Goal: Transaction & Acquisition: Subscribe to service/newsletter

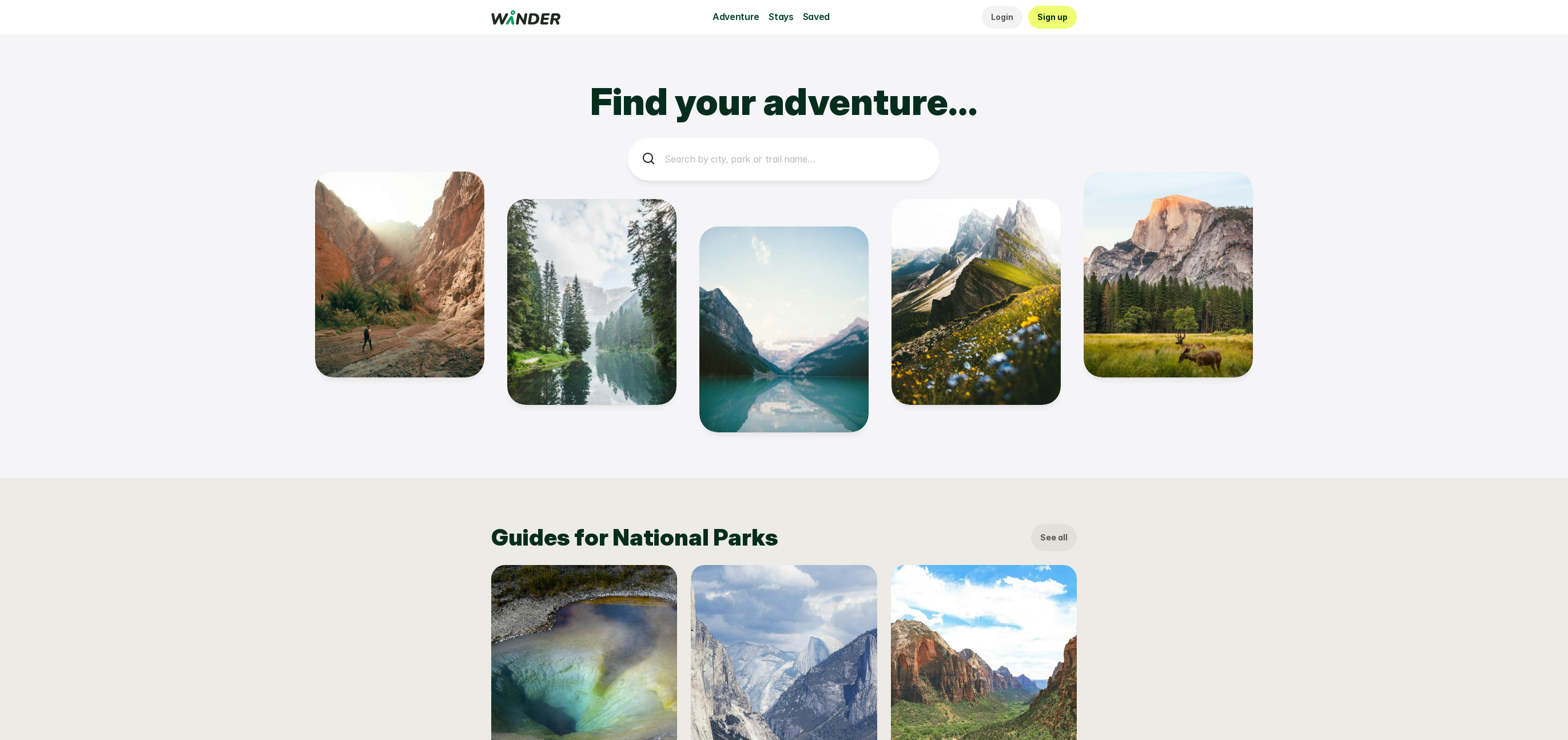
click at [1254, 523] on div "Guides for National Parks See all Yellowstone Yosemite Zion" at bounding box center [784, 665] width 1568 height 373
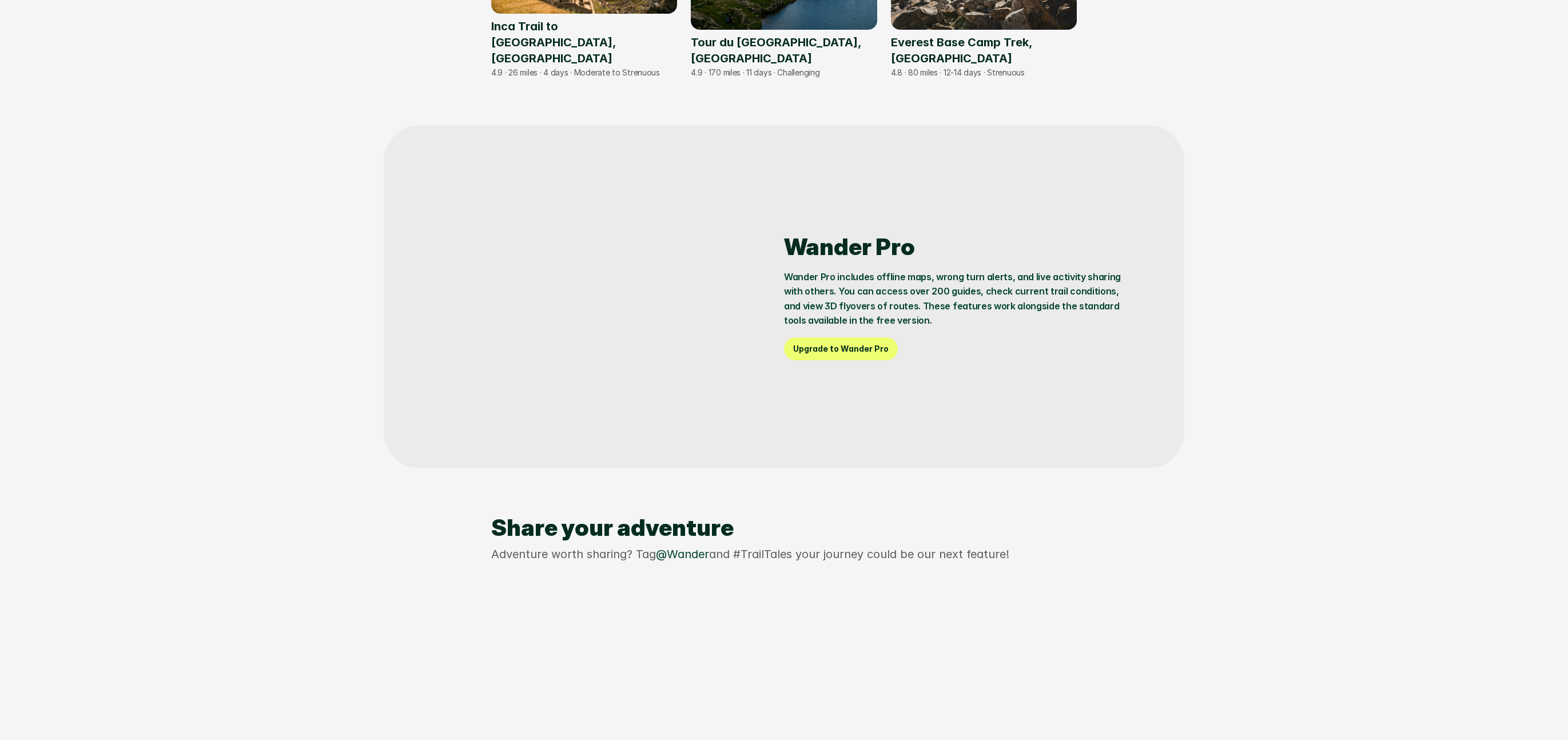
scroll to position [1077, 0]
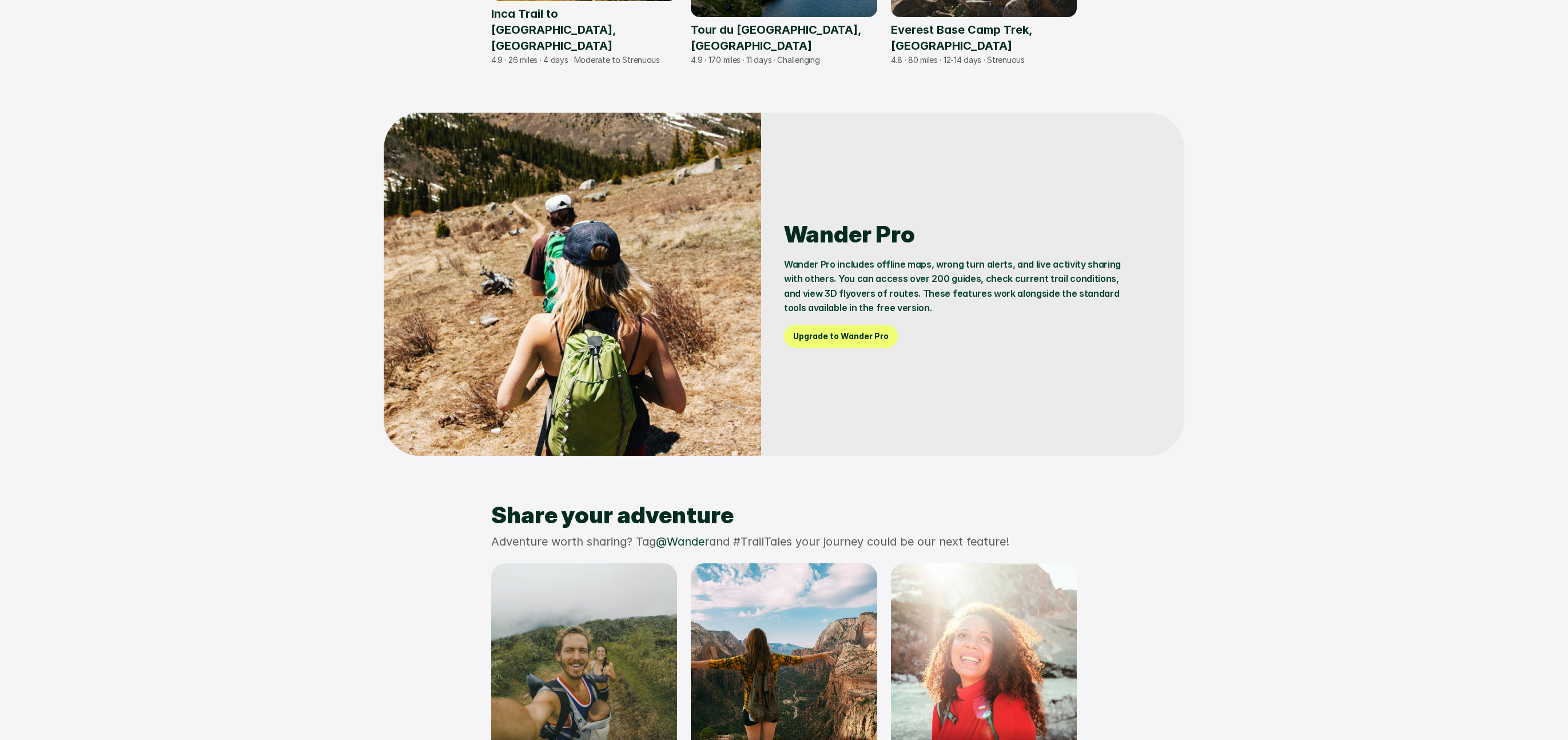
click at [877, 285] on p "Wander Pro includes offline maps, wrong turn alerts, and live activity sharing …" at bounding box center [956, 286] width 343 height 58
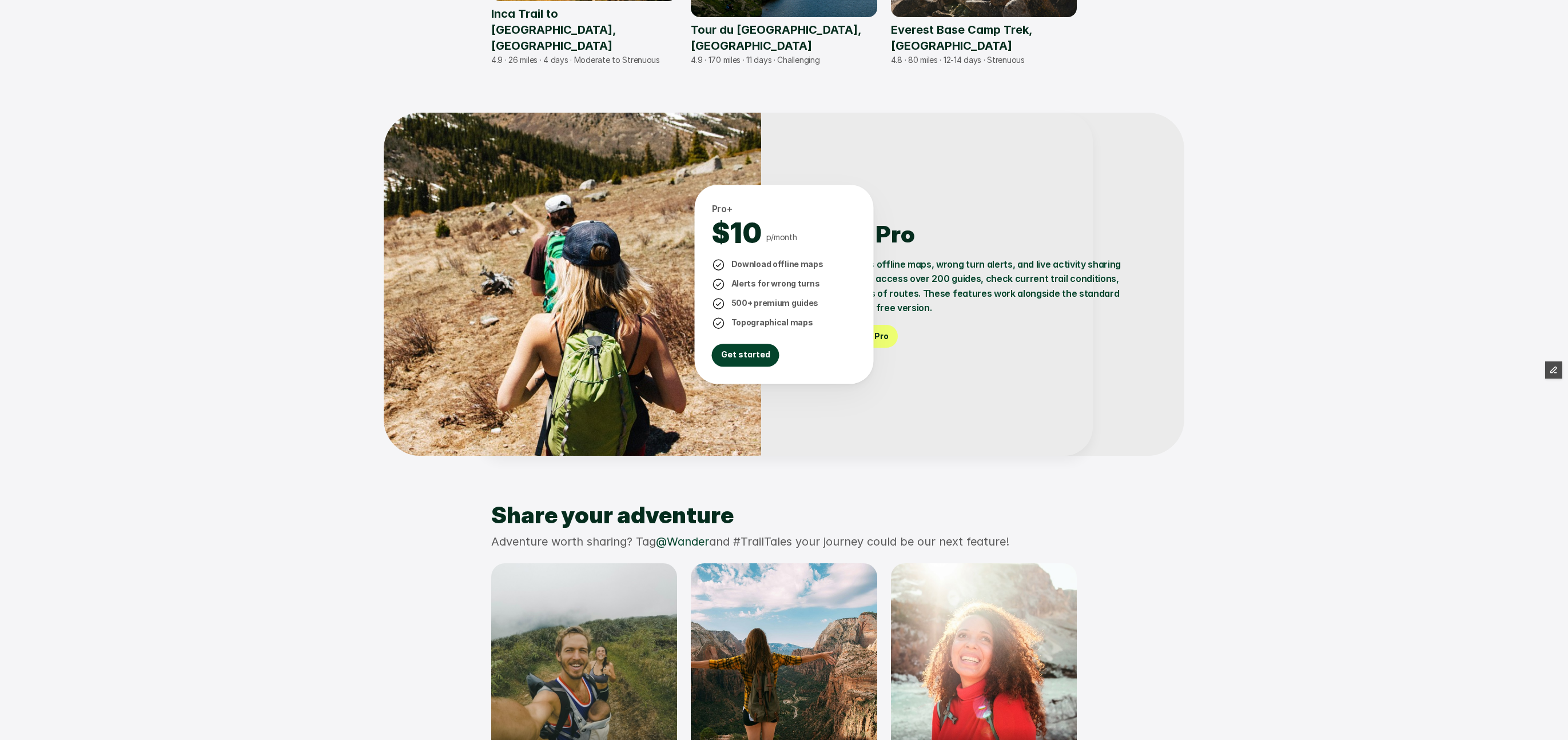
click at [1301, 337] on div at bounding box center [784, 370] width 1568 height 740
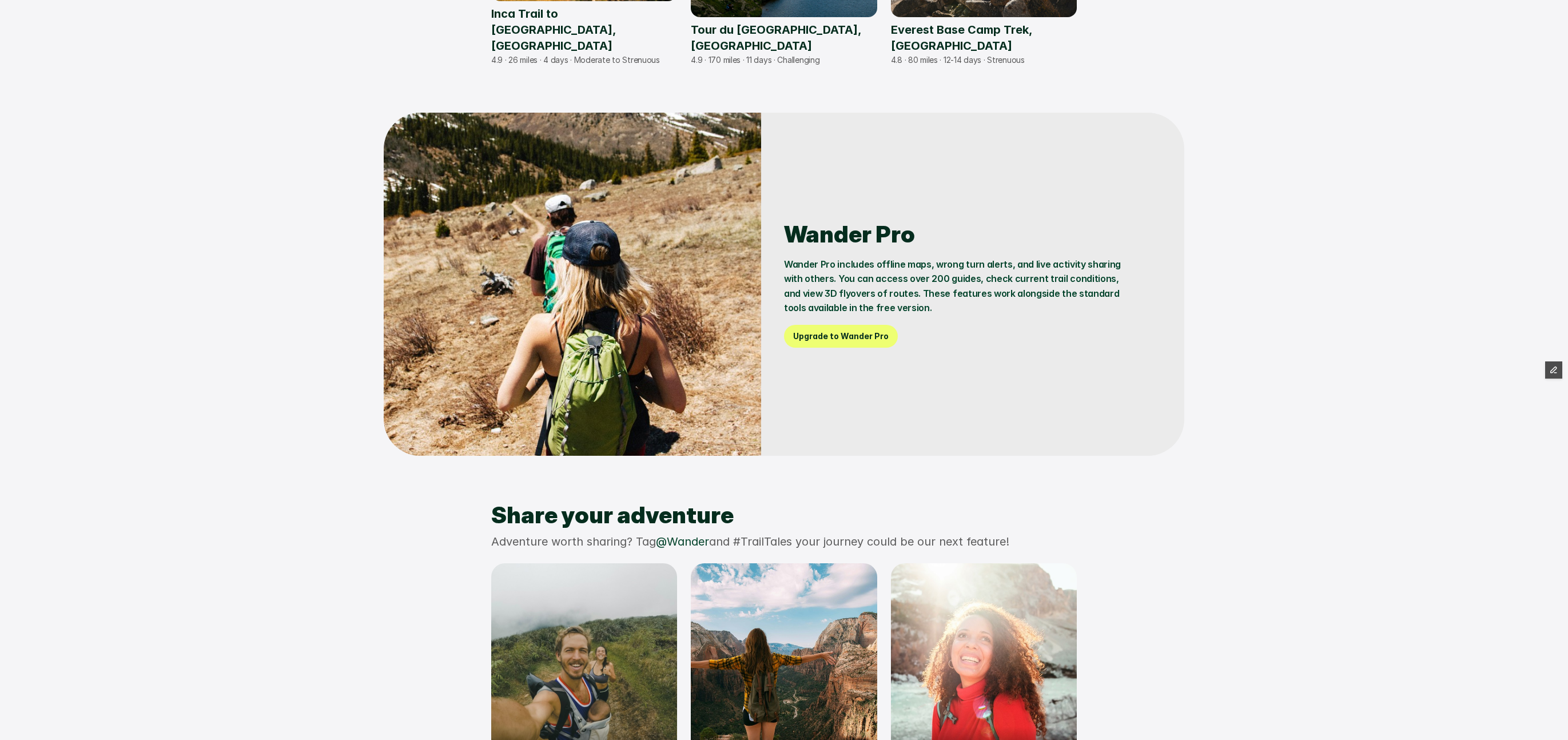
click at [900, 278] on p "Wander Pro includes offline maps, wrong turn alerts, and live activity sharing …" at bounding box center [956, 286] width 343 height 58
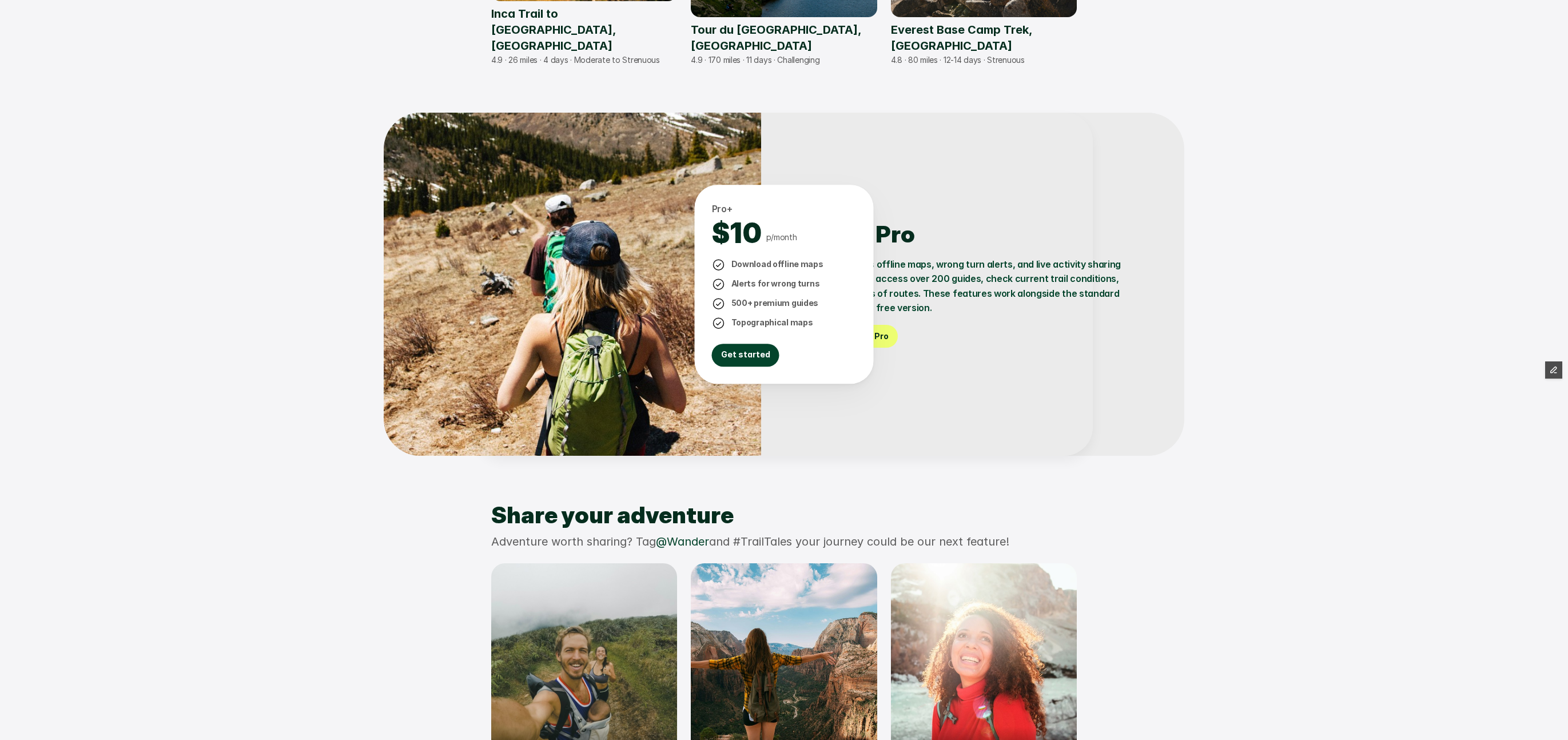
click at [1253, 183] on div at bounding box center [784, 370] width 1568 height 740
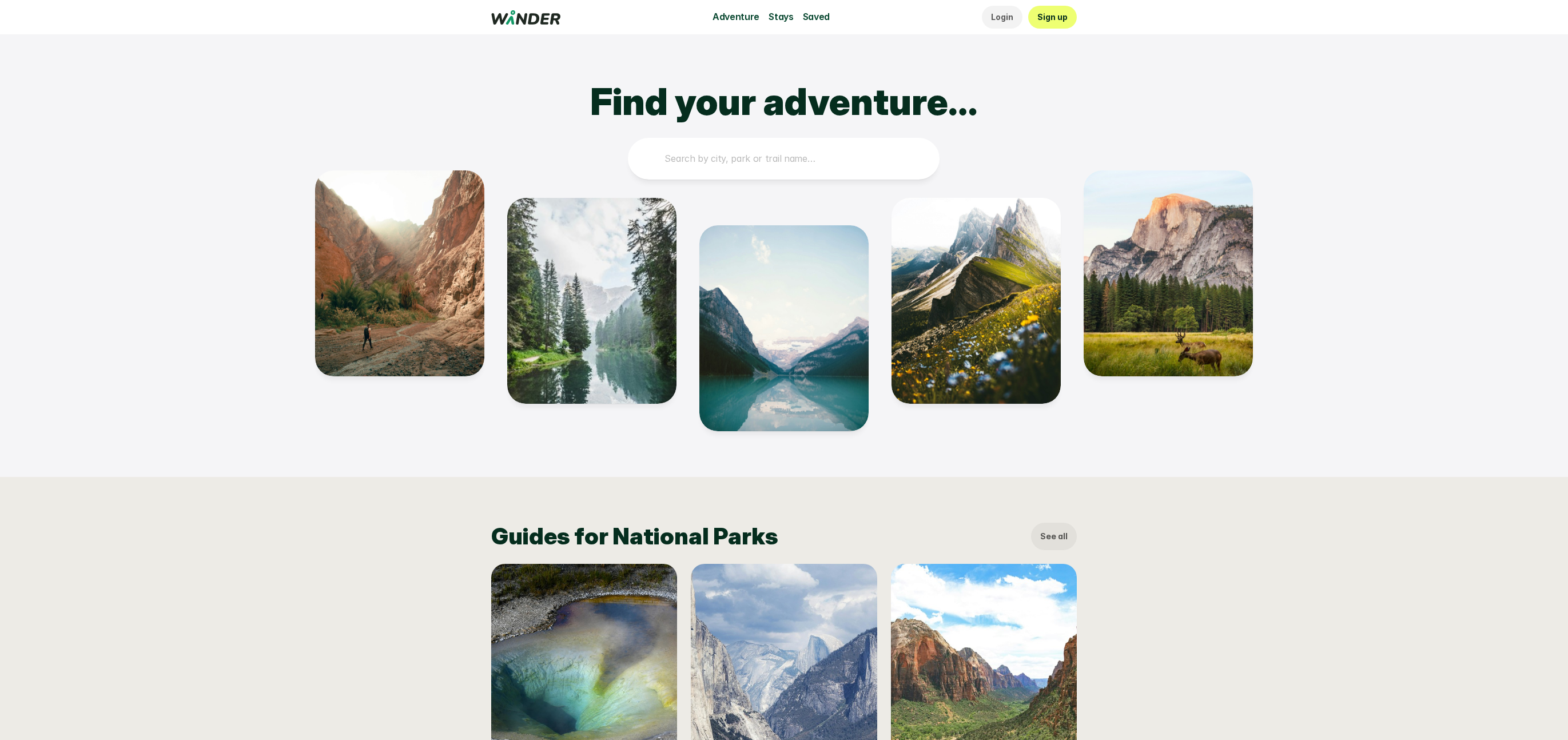
scroll to position [1077, 0]
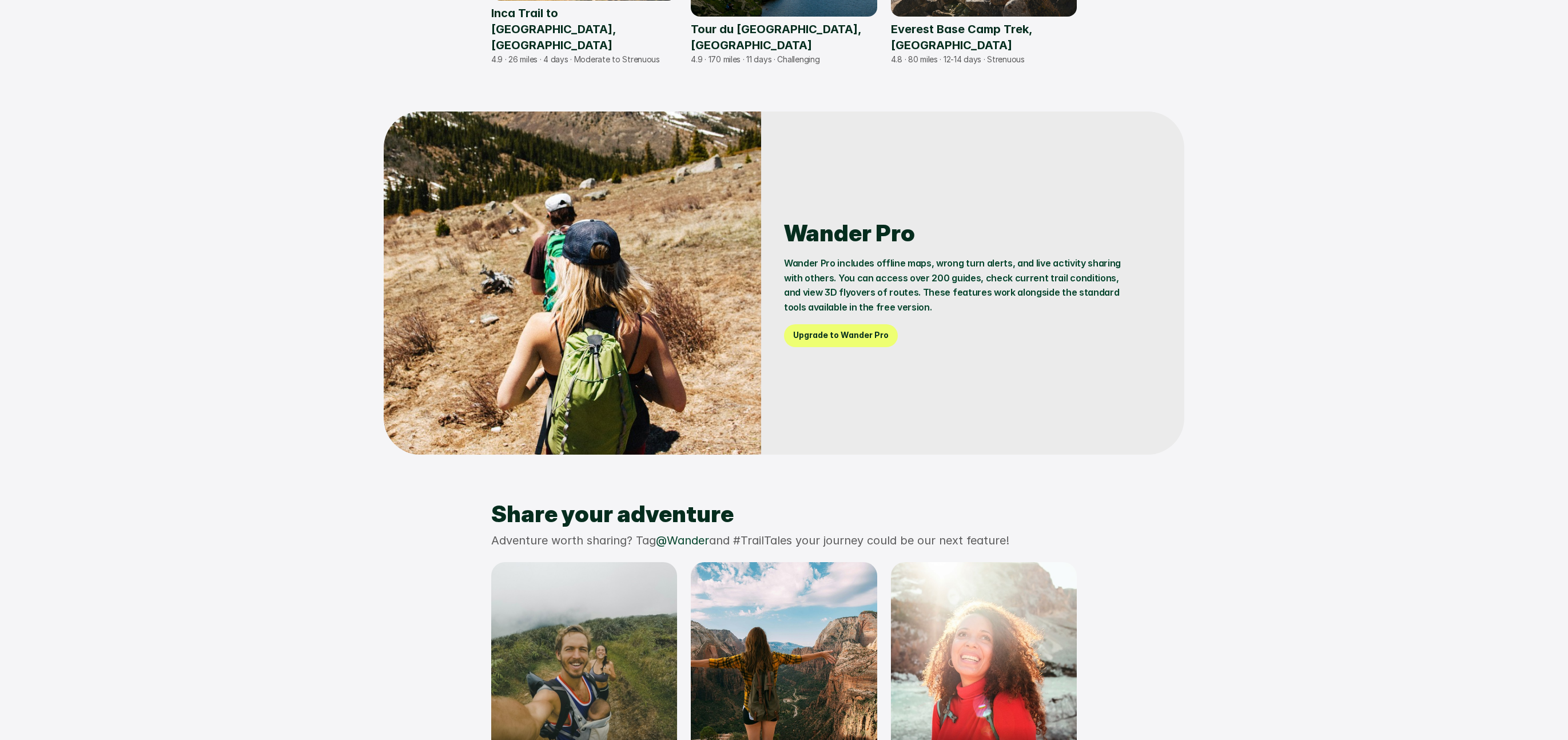
click at [898, 243] on h2 "Wander Pro" at bounding box center [956, 233] width 343 height 27
click at [883, 307] on p "Wander Pro includes offline maps, wrong turn alerts, and live activity sharing …" at bounding box center [956, 286] width 343 height 58
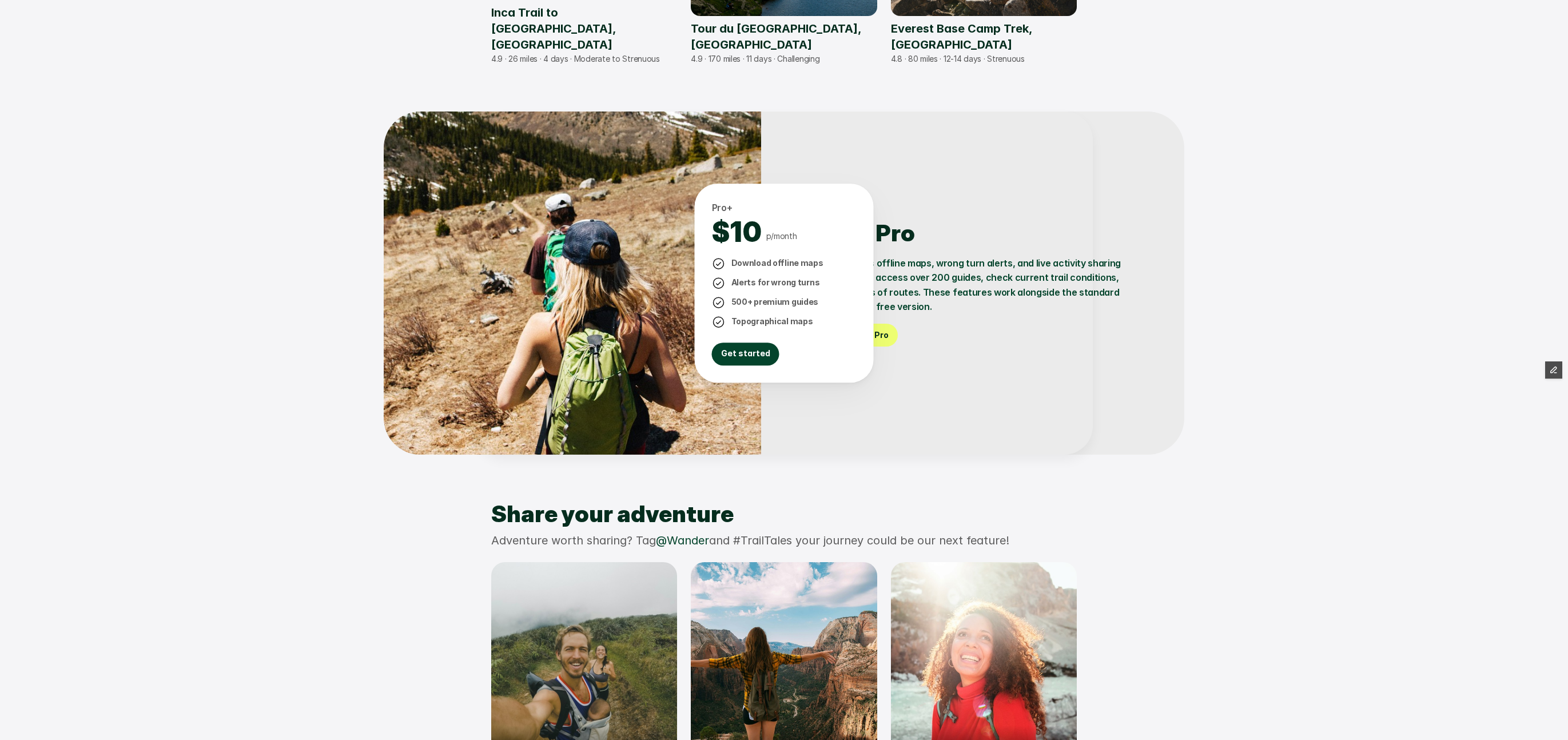
click at [1306, 326] on div at bounding box center [784, 370] width 1568 height 740
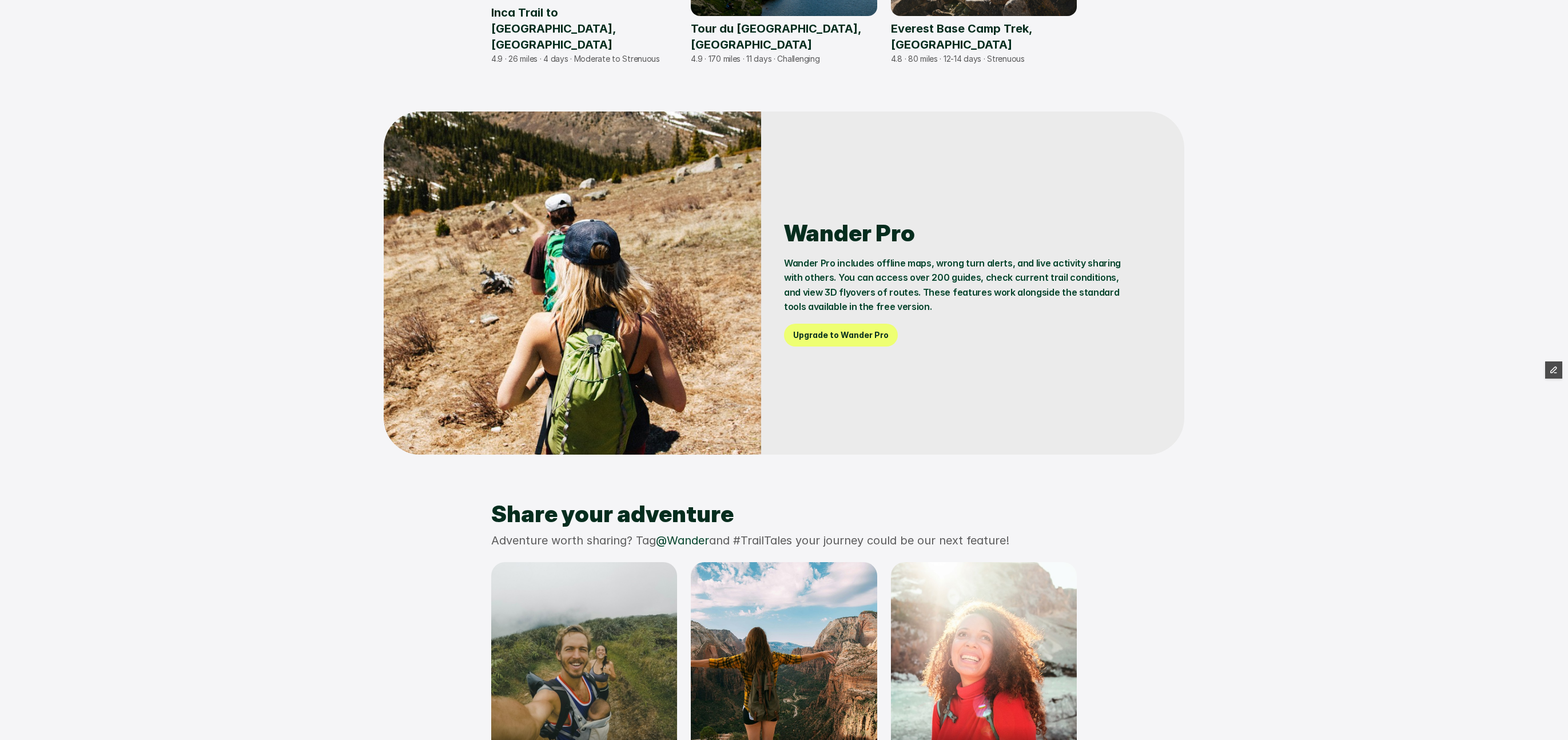
click at [883, 295] on p "Wander Pro includes offline maps, wrong turn alerts, and live activity sharing …" at bounding box center [956, 286] width 343 height 58
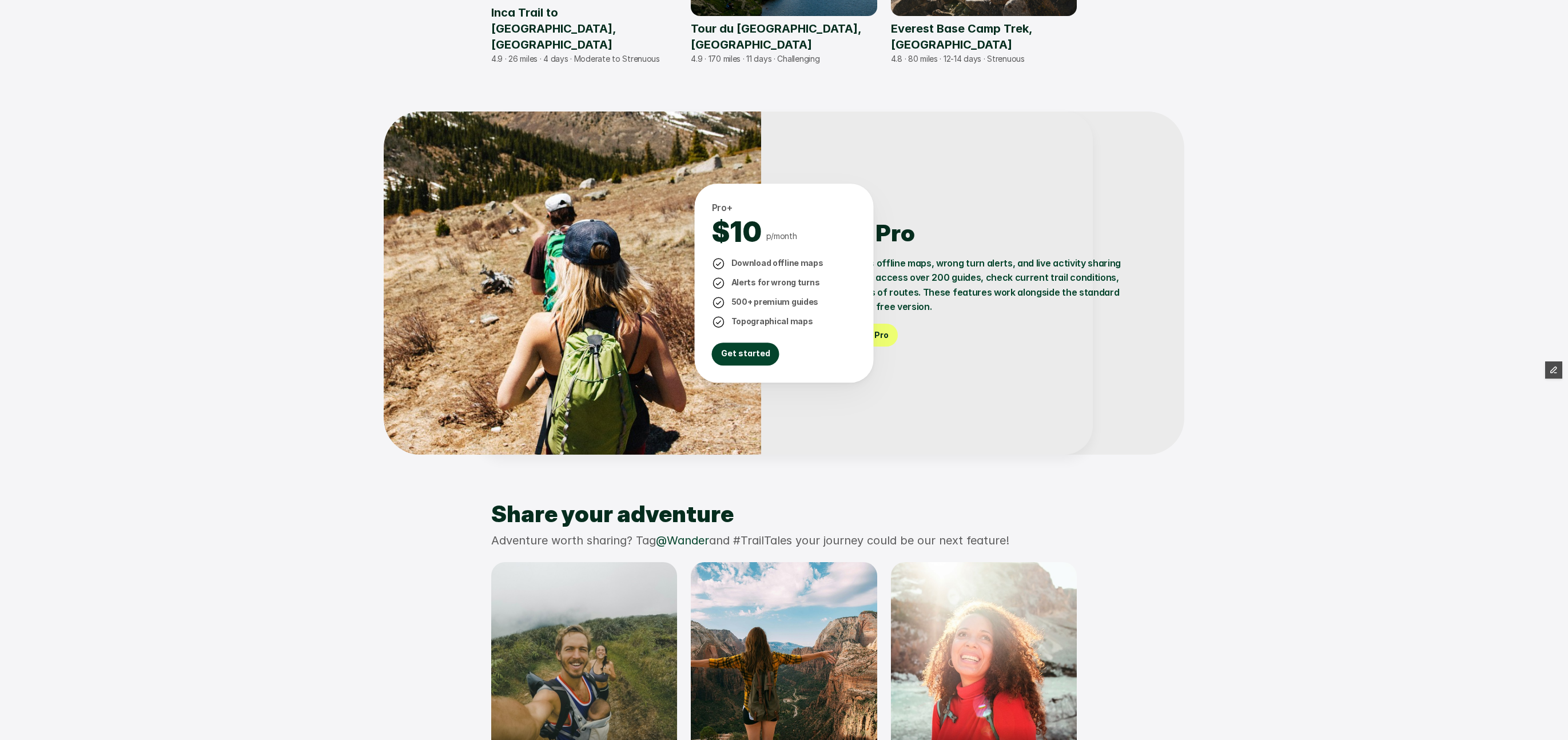
click at [1284, 255] on div at bounding box center [784, 370] width 1568 height 740
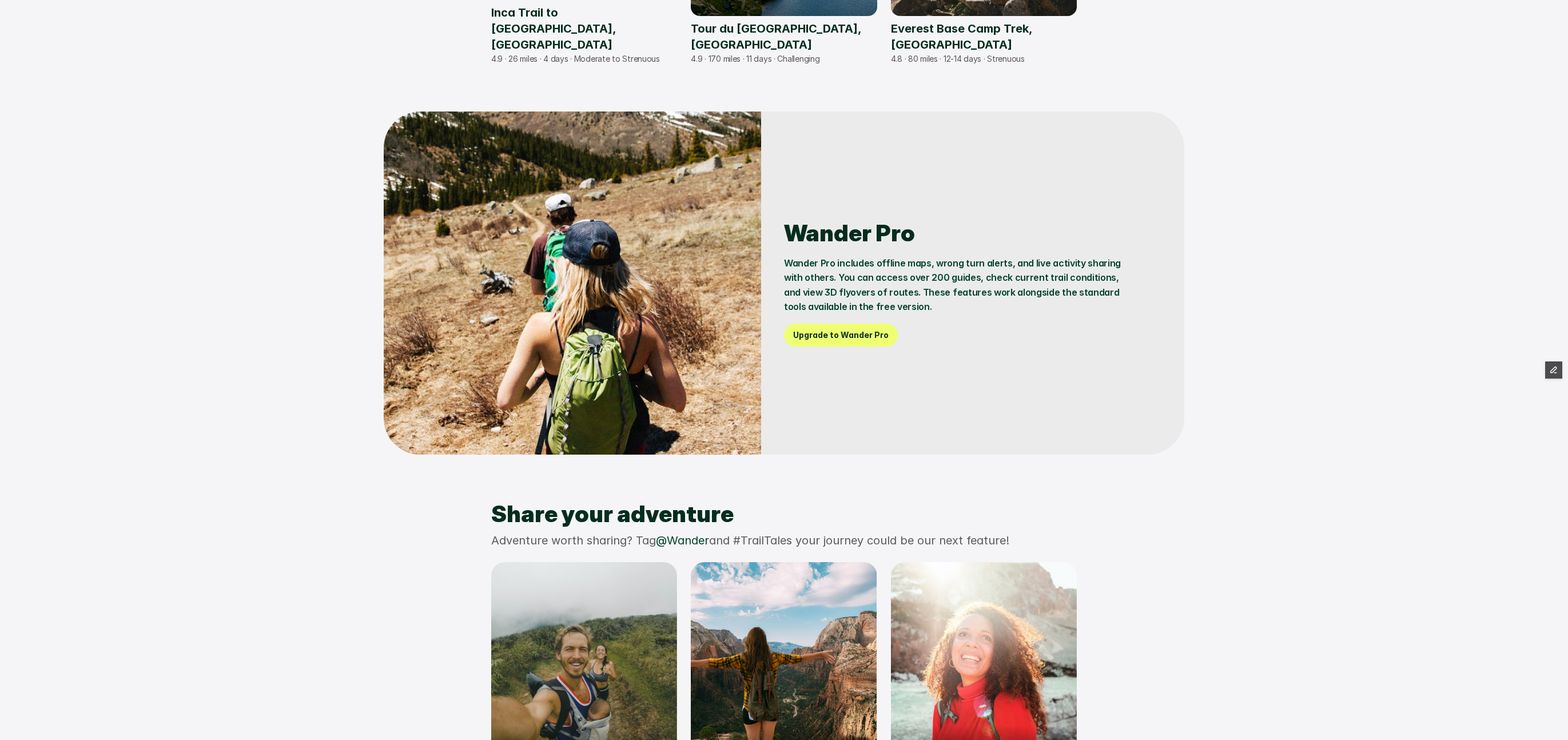
click at [940, 277] on p "Wander Pro includes offline maps, wrong turn alerts, and live activity sharing …" at bounding box center [956, 286] width 343 height 58
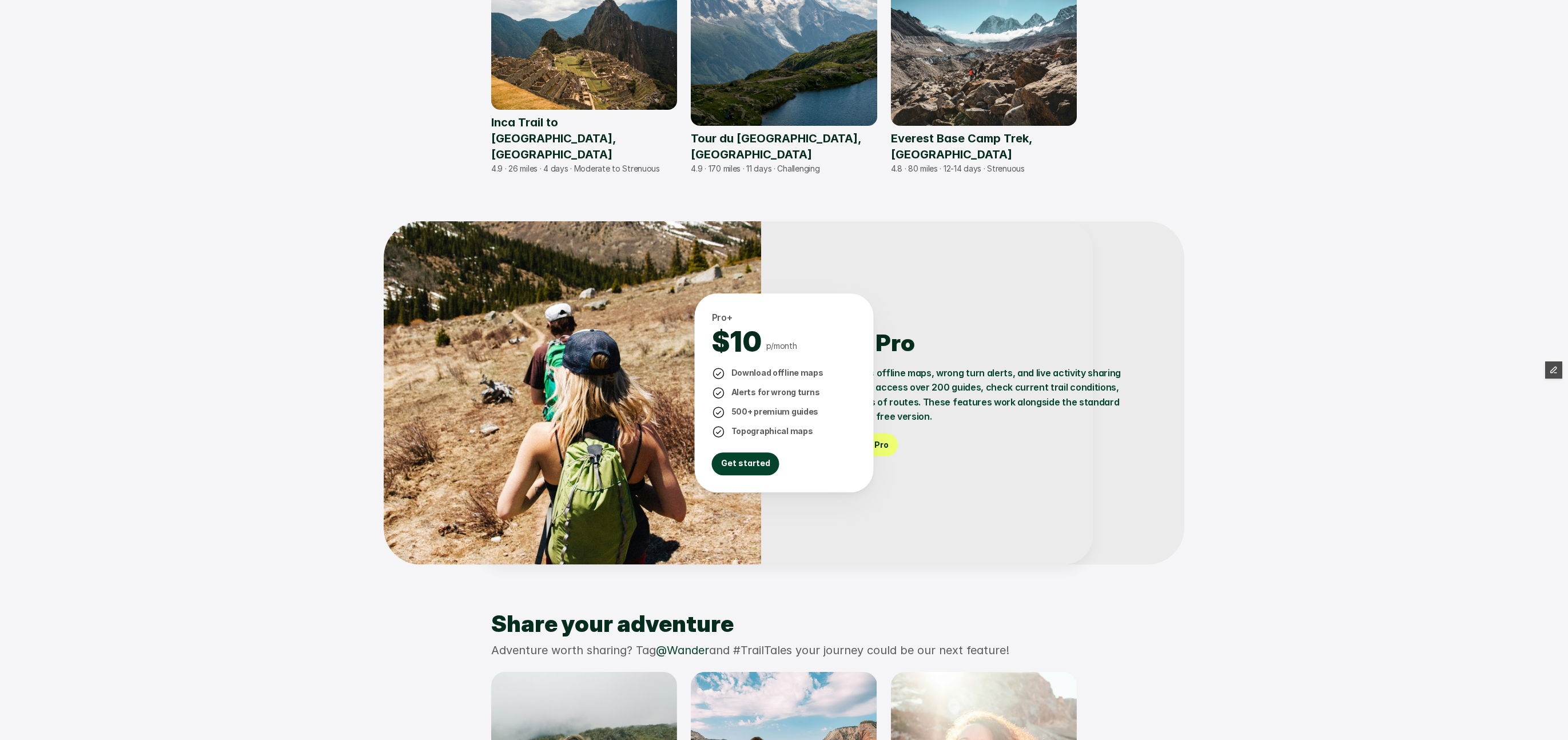
scroll to position [835, 0]
